Goal: Task Accomplishment & Management: Use online tool/utility

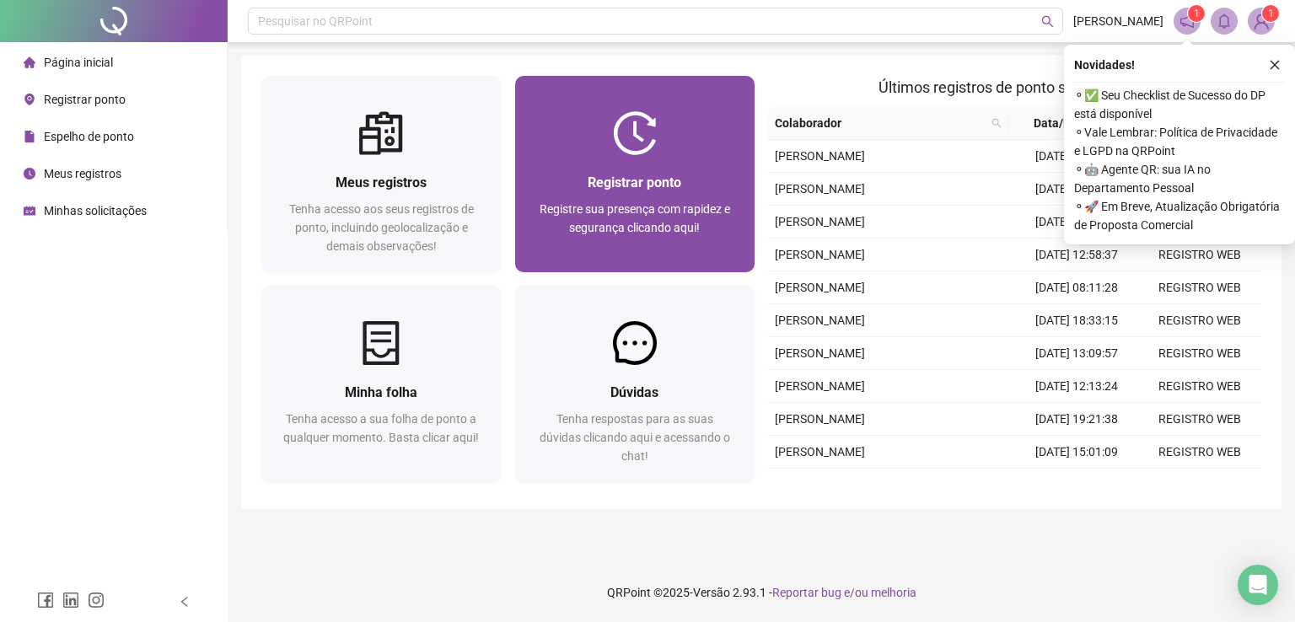
click at [662, 160] on div "Registrar ponto Registre sua presença com rapidez e segurança clicando aqui!" at bounding box center [635, 213] width 240 height 117
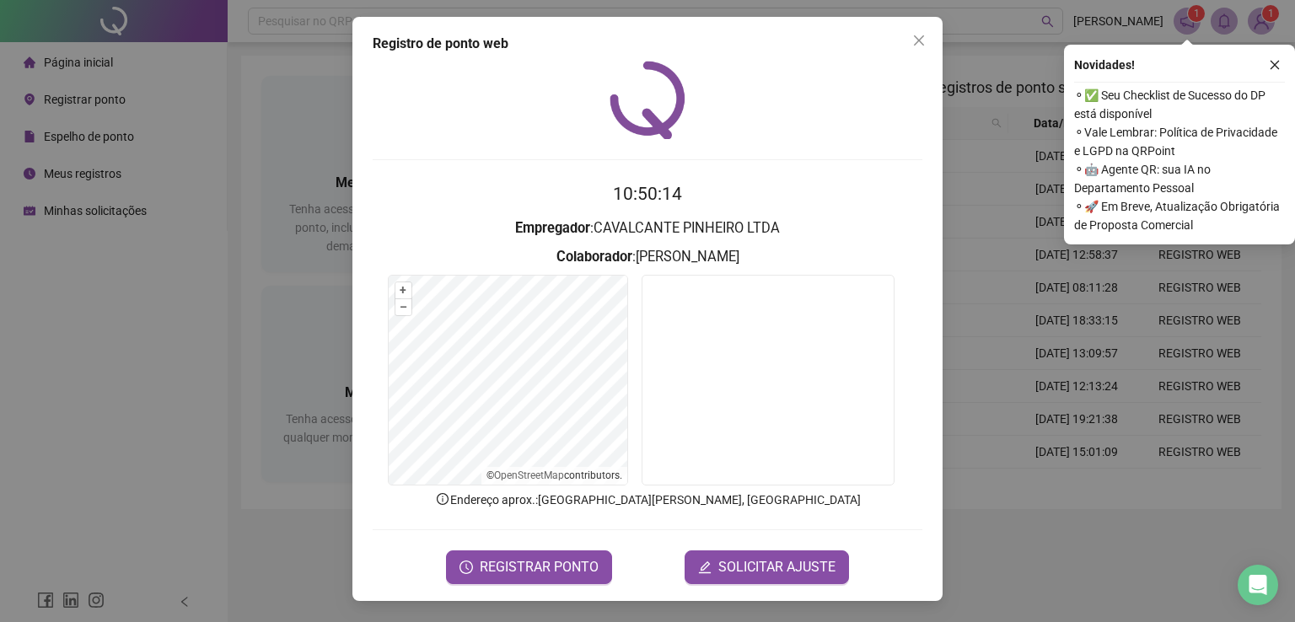
drag, startPoint x: 783, startPoint y: 32, endPoint x: 577, endPoint y: 44, distance: 206.1
click at [549, 38] on div "Registro de ponto web 10:50:14 Empregador : CAVALCANTE PINHEIRO LTDA Colaborado…" at bounding box center [647, 309] width 590 height 584
drag, startPoint x: 661, startPoint y: 30, endPoint x: 553, endPoint y: 28, distance: 107.9
click at [553, 28] on div "Registro de ponto web 10:50:15 Empregador : CAVALCANTE PINHEIRO LTDA Colaborado…" at bounding box center [647, 309] width 590 height 584
click at [560, 562] on span "REGISTRAR PONTO" at bounding box center [539, 567] width 119 height 20
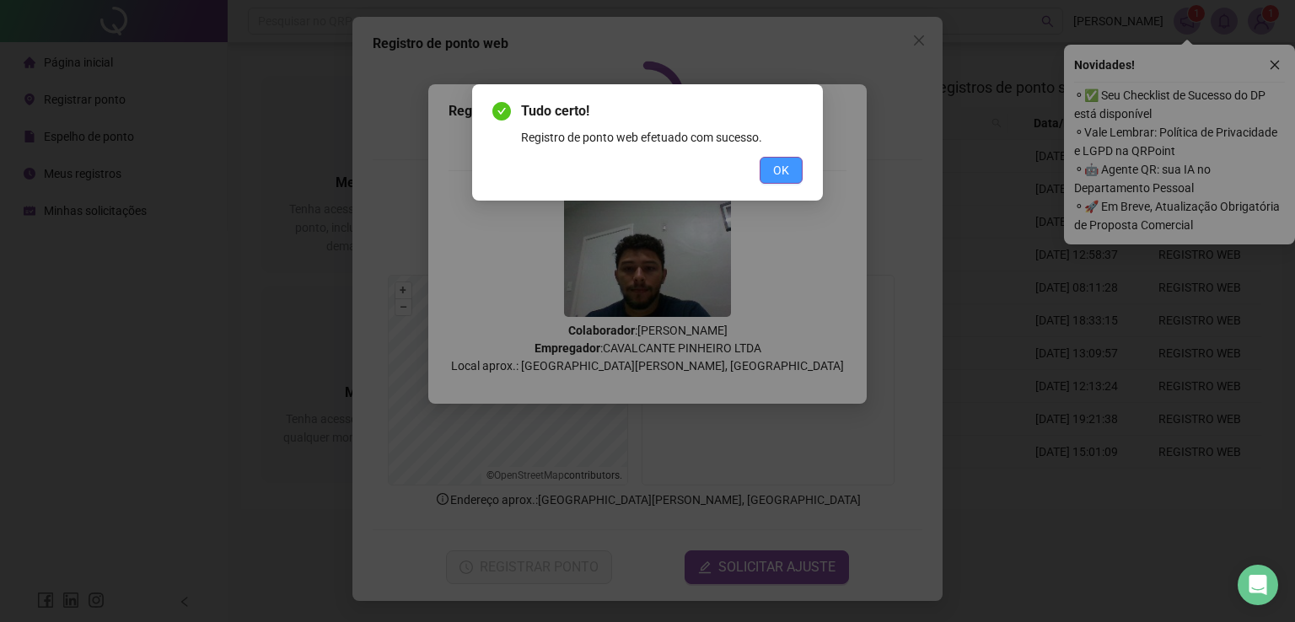
click at [778, 170] on span "OK" at bounding box center [781, 170] width 16 height 19
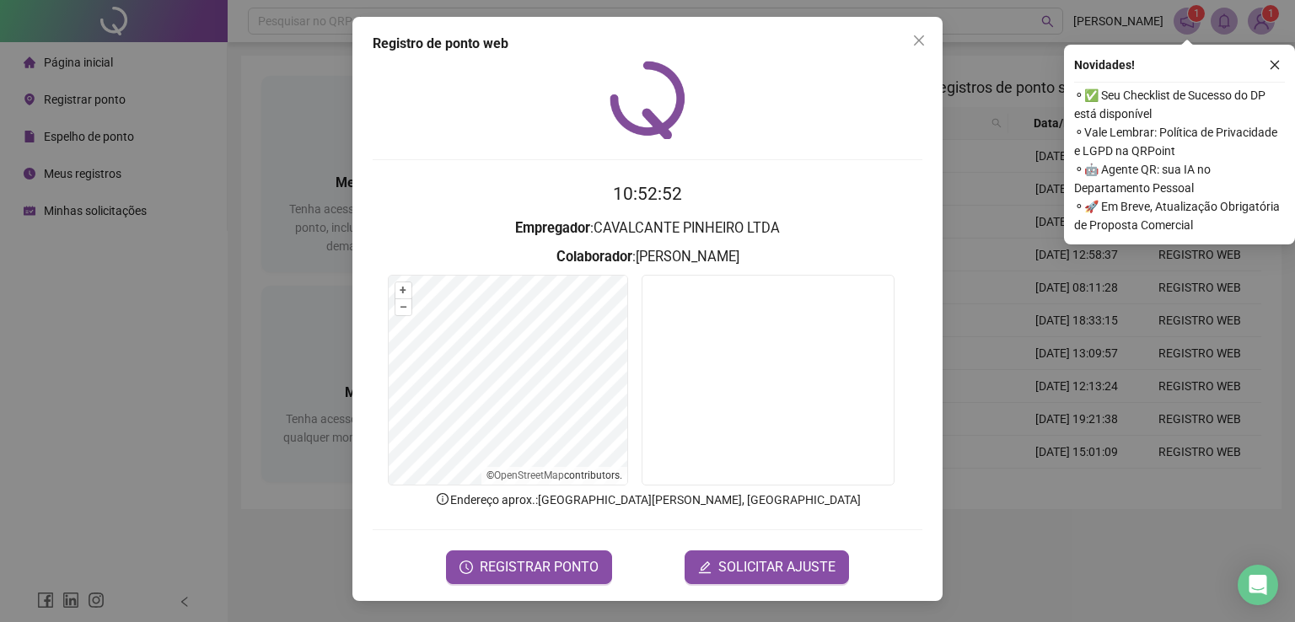
click at [778, 170] on div "Tudo certo! Registro de ponto web efetuado com sucesso. OK" at bounding box center [647, 311] width 1295 height 622
click at [928, 40] on span "Close" at bounding box center [919, 40] width 27 height 13
